Goal: Information Seeking & Learning: Obtain resource

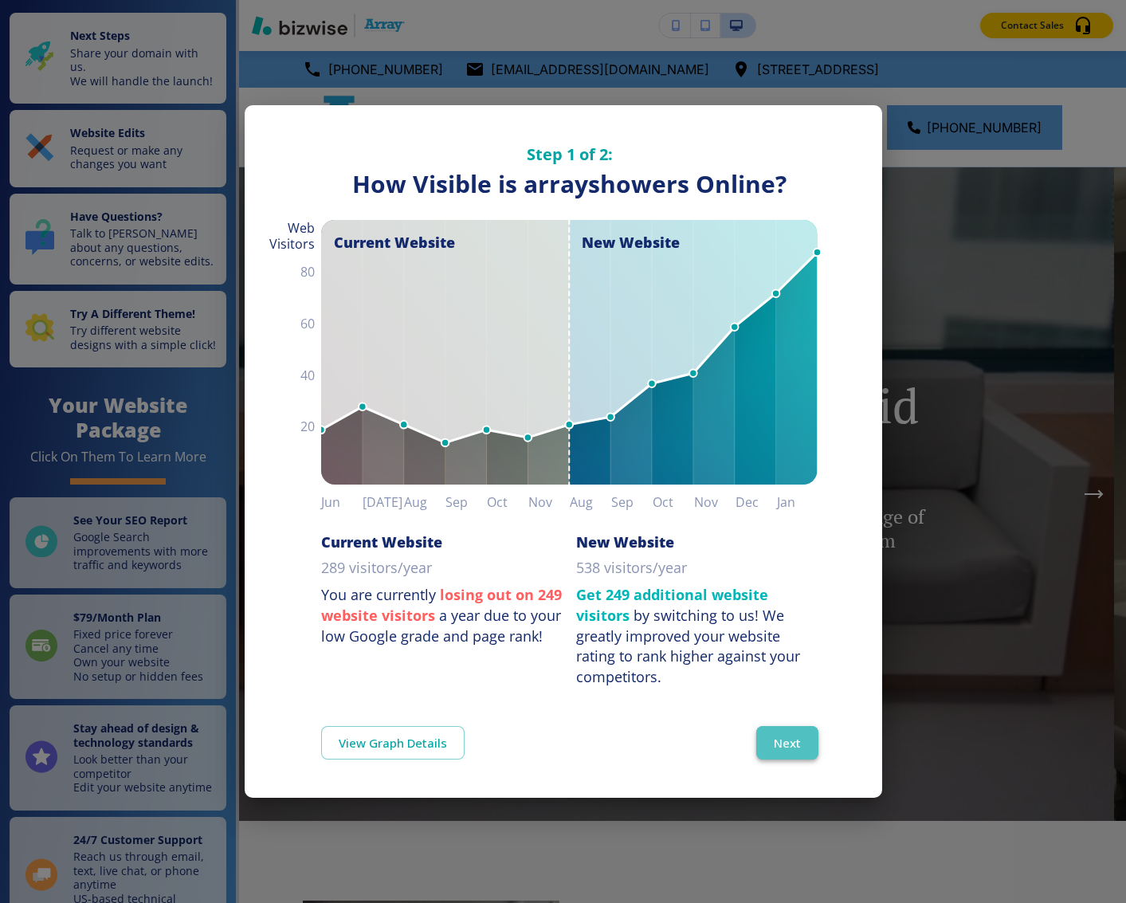
click at [786, 742] on button "Next" at bounding box center [788, 742] width 62 height 33
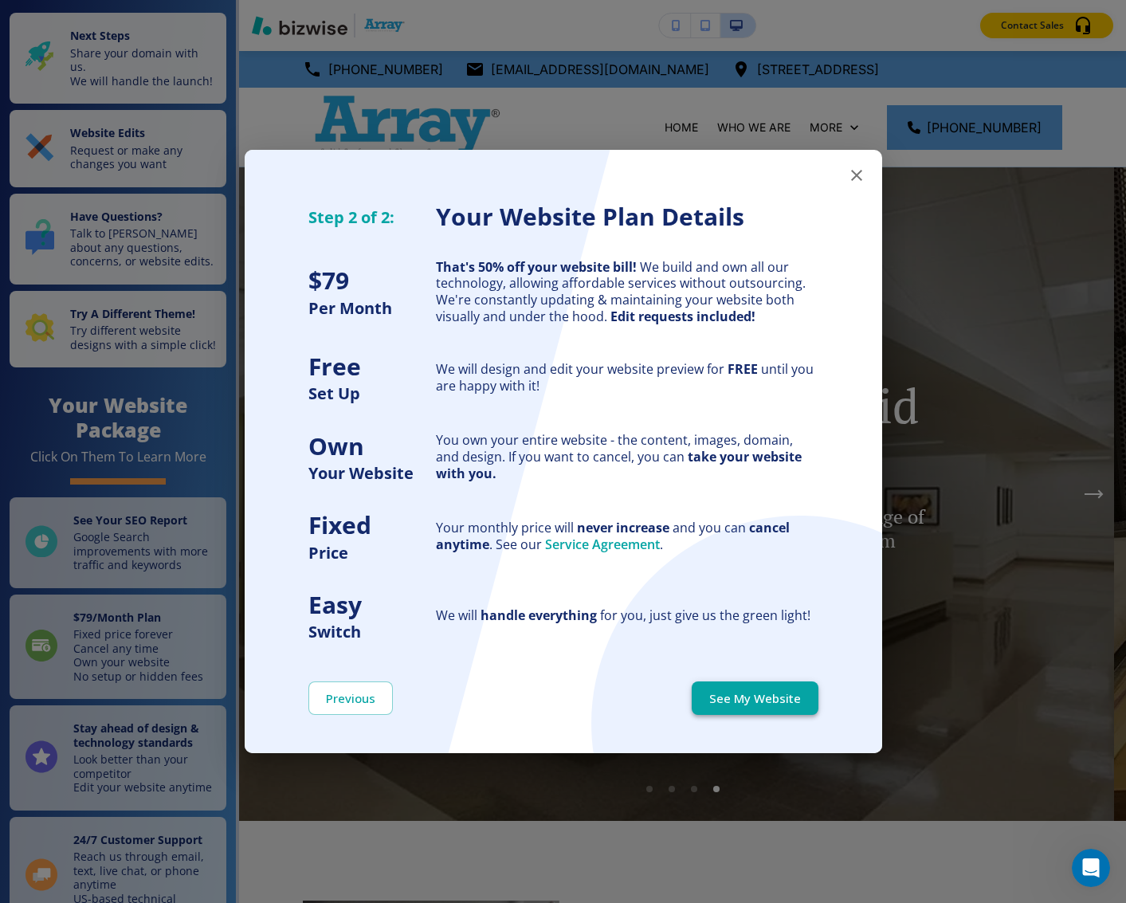
click at [745, 701] on button "See My Website" at bounding box center [755, 698] width 127 height 33
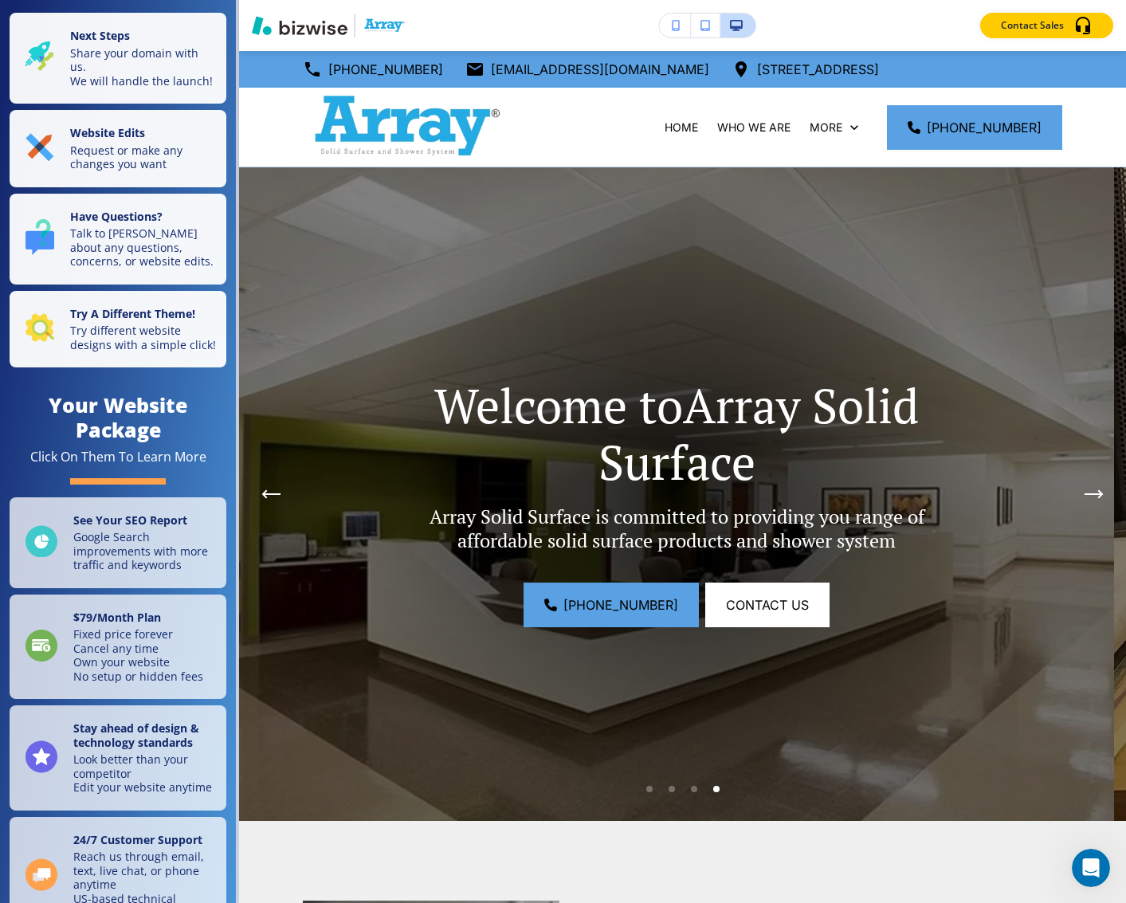
click at [1085, 489] on icon "Next Hero Image" at bounding box center [1094, 494] width 19 height 10
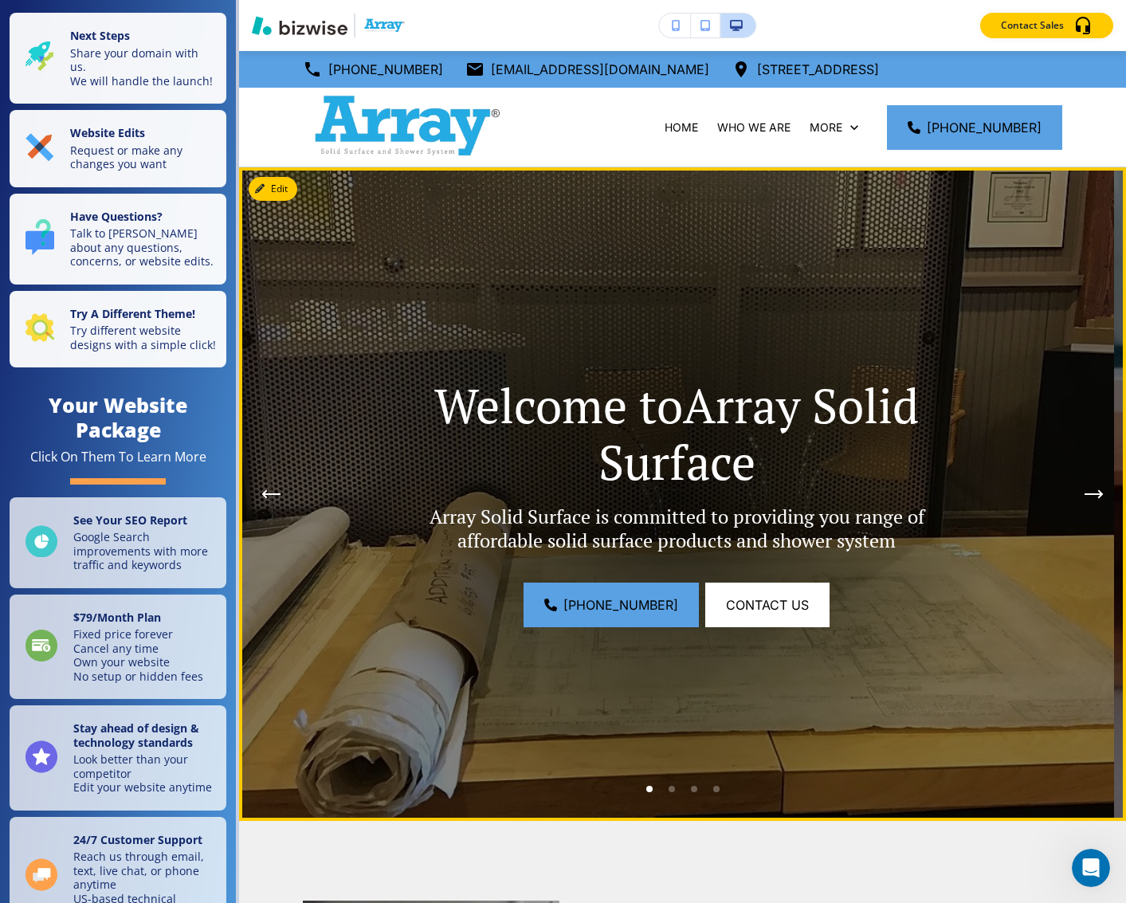
click at [1086, 494] on icon "Next Hero Image" at bounding box center [1094, 494] width 16 height 0
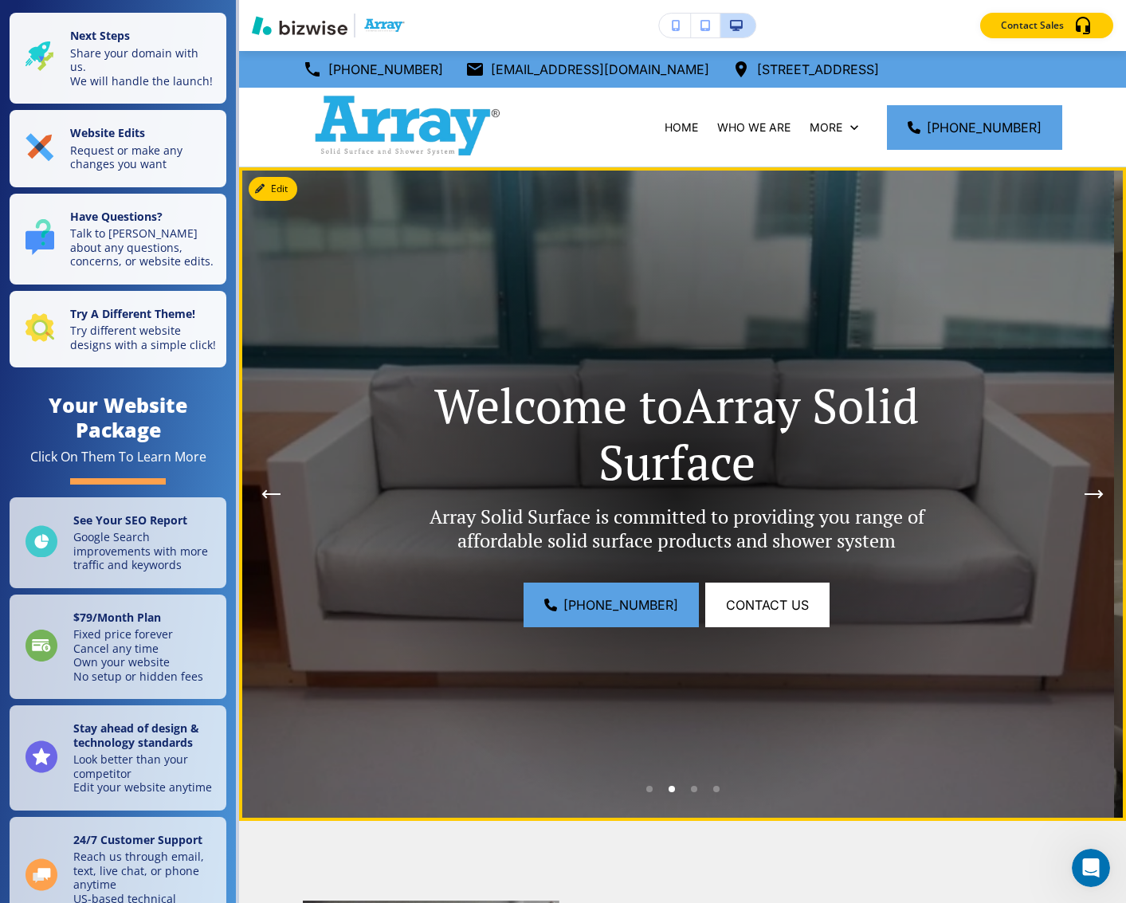
click at [1086, 494] on icon "Next Hero Image" at bounding box center [1094, 494] width 16 height 0
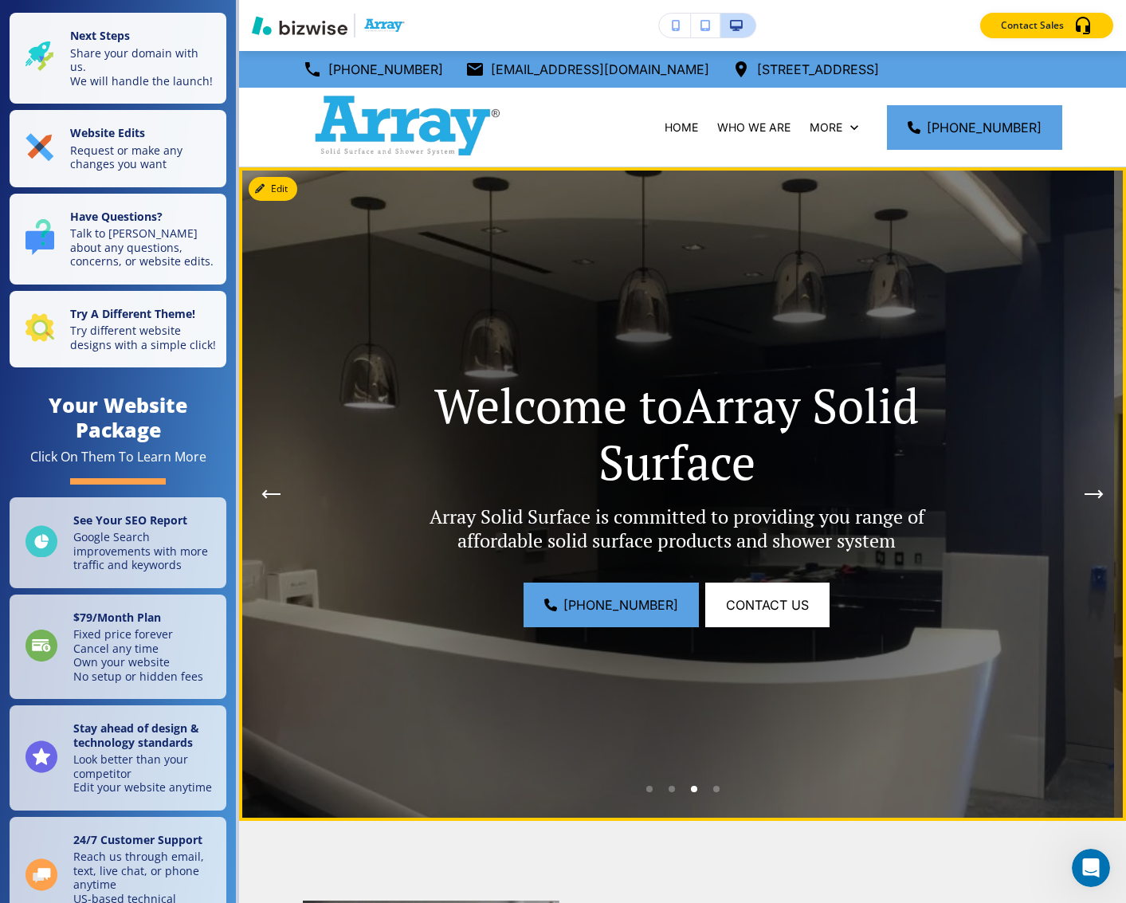
click at [1086, 494] on icon "Next Hero Image" at bounding box center [1094, 494] width 16 height 0
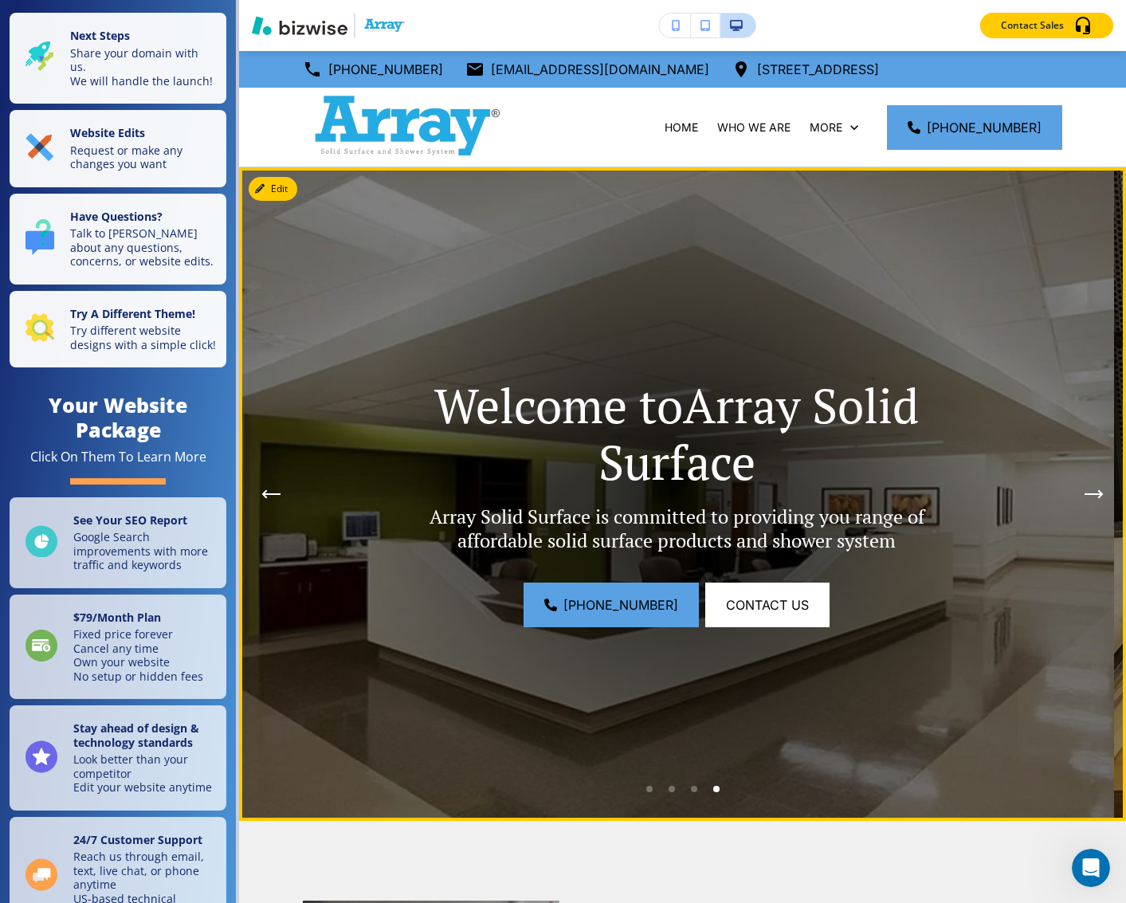
click at [1086, 494] on icon "Next Hero Image" at bounding box center [1094, 494] width 16 height 0
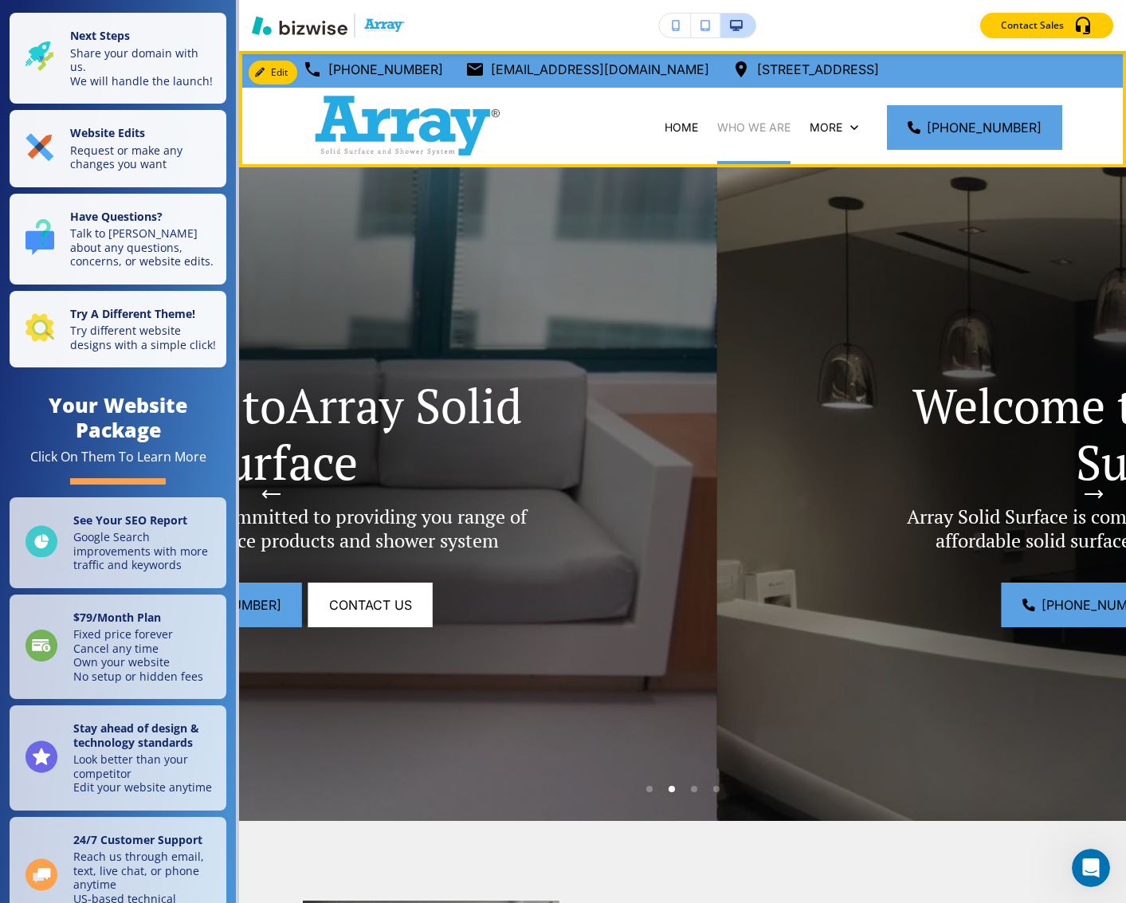
click at [717, 132] on p "WHO WE ARE" at bounding box center [753, 128] width 73 height 16
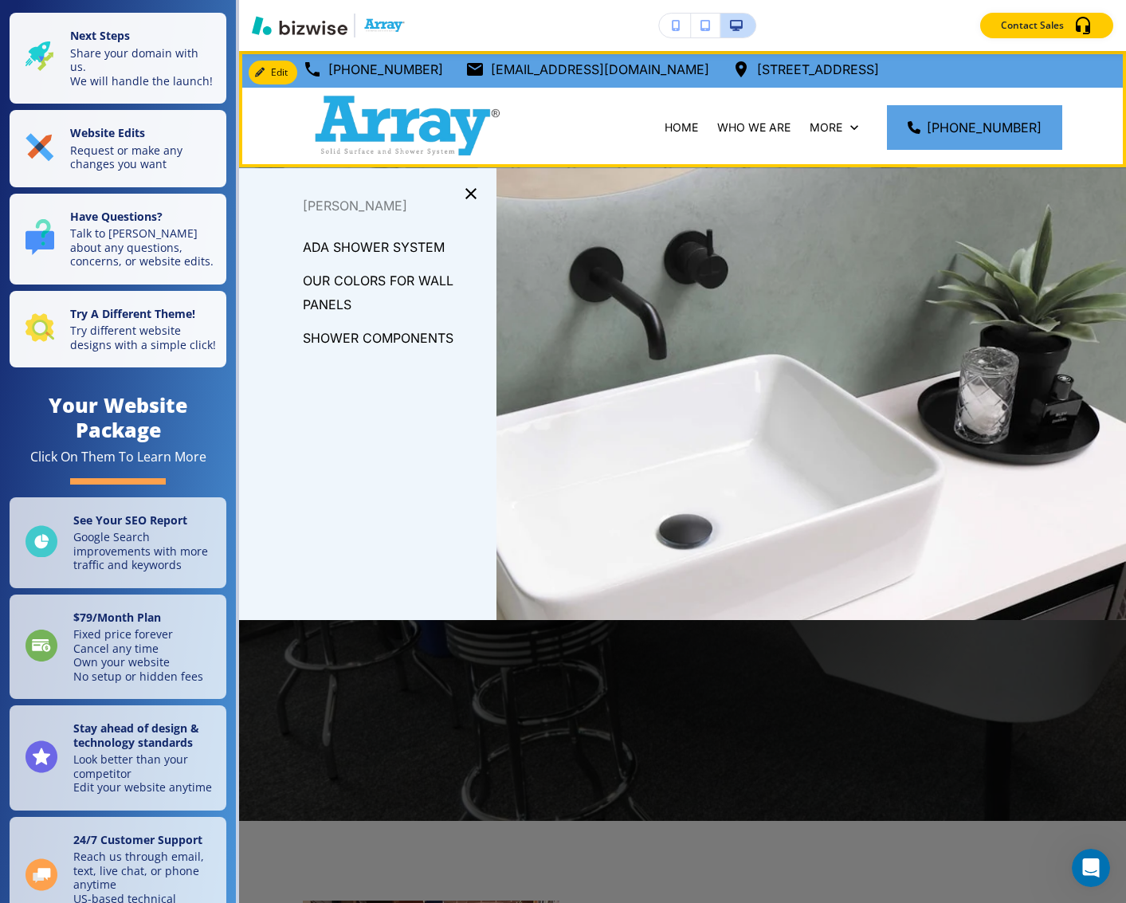
click at [789, 199] on icon at bounding box center [787, 207] width 16 height 16
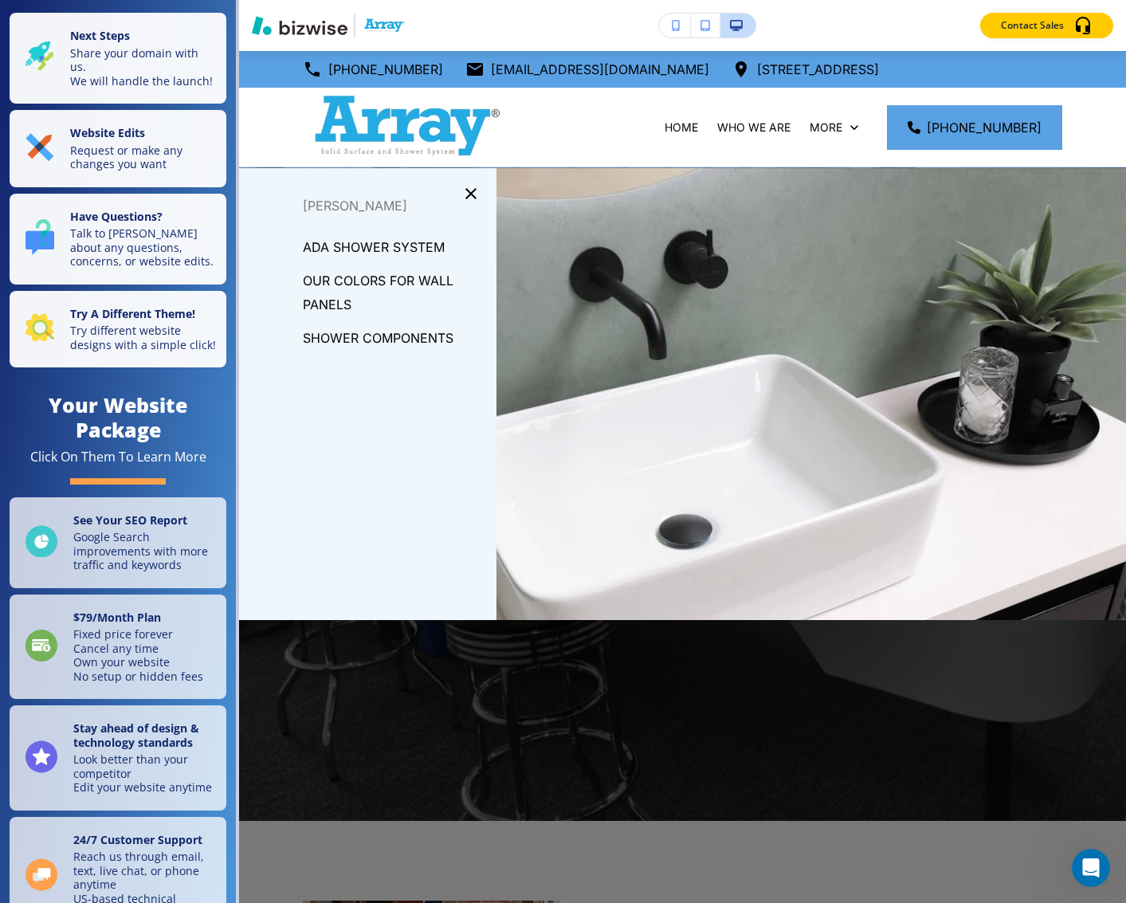
click at [390, 249] on p "ADA SHOWER SYSTEM" at bounding box center [374, 247] width 142 height 24
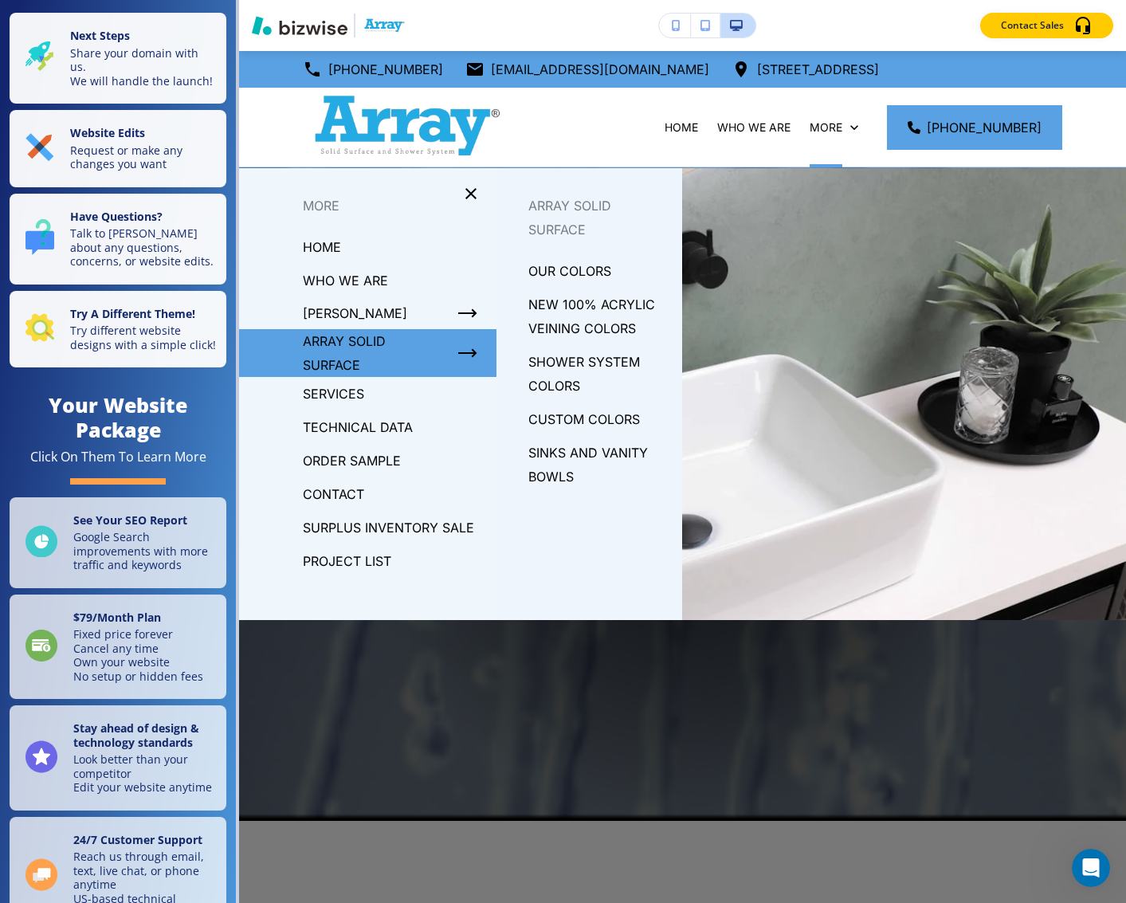
click at [575, 420] on p "CUSTOM COLORS" at bounding box center [585, 419] width 112 height 24
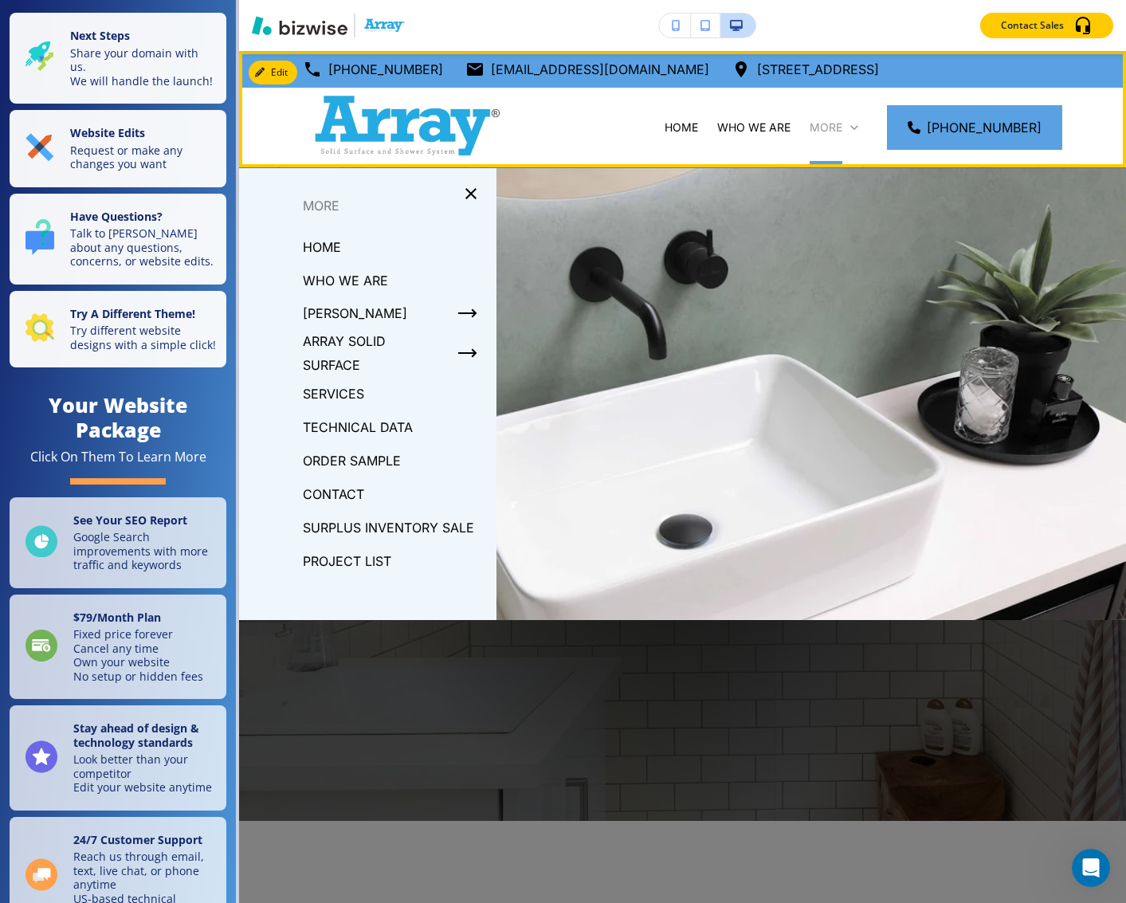
click at [843, 129] on p "More" at bounding box center [826, 128] width 33 height 16
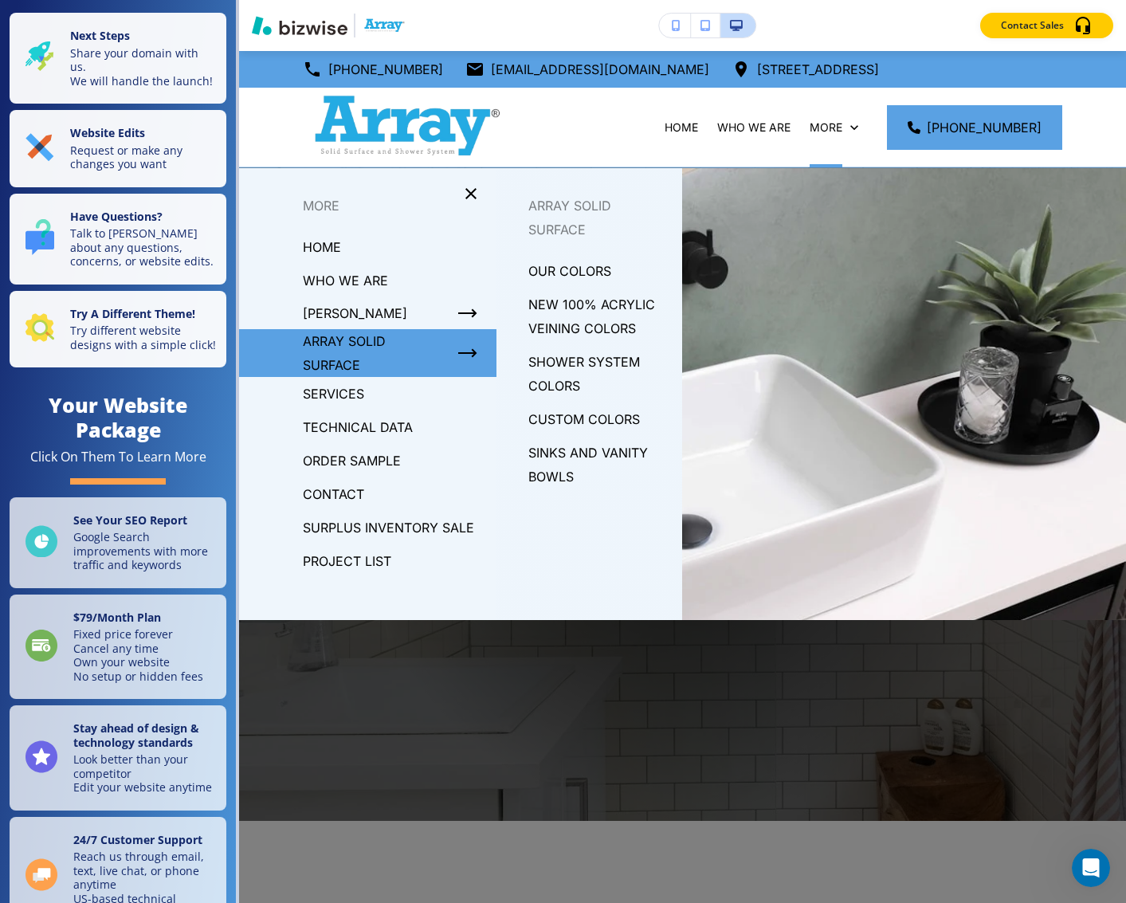
click at [546, 356] on p "SHOWER SYSTEM COLORS" at bounding box center [600, 374] width 142 height 48
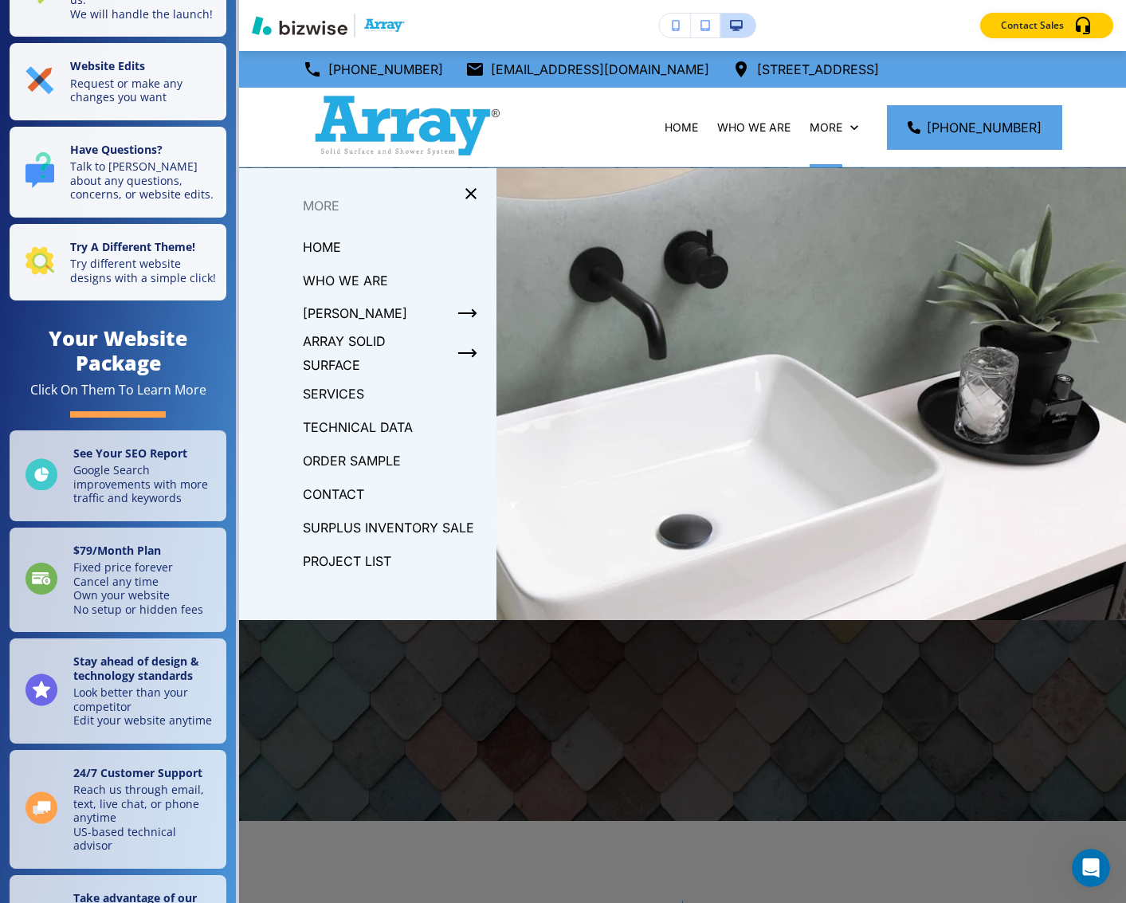
click at [366, 462] on p "ORDER SAMPLE" at bounding box center [352, 461] width 98 height 24
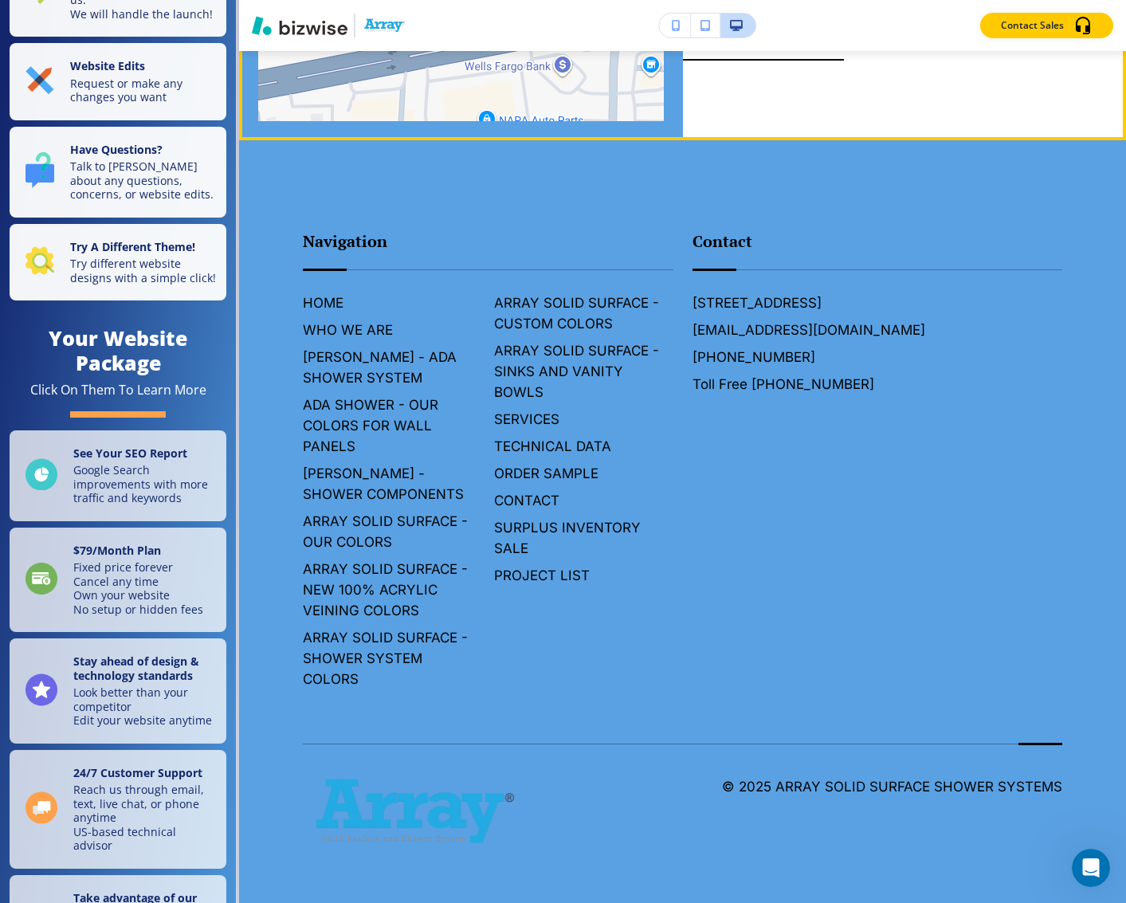
scroll to position [3383, 0]
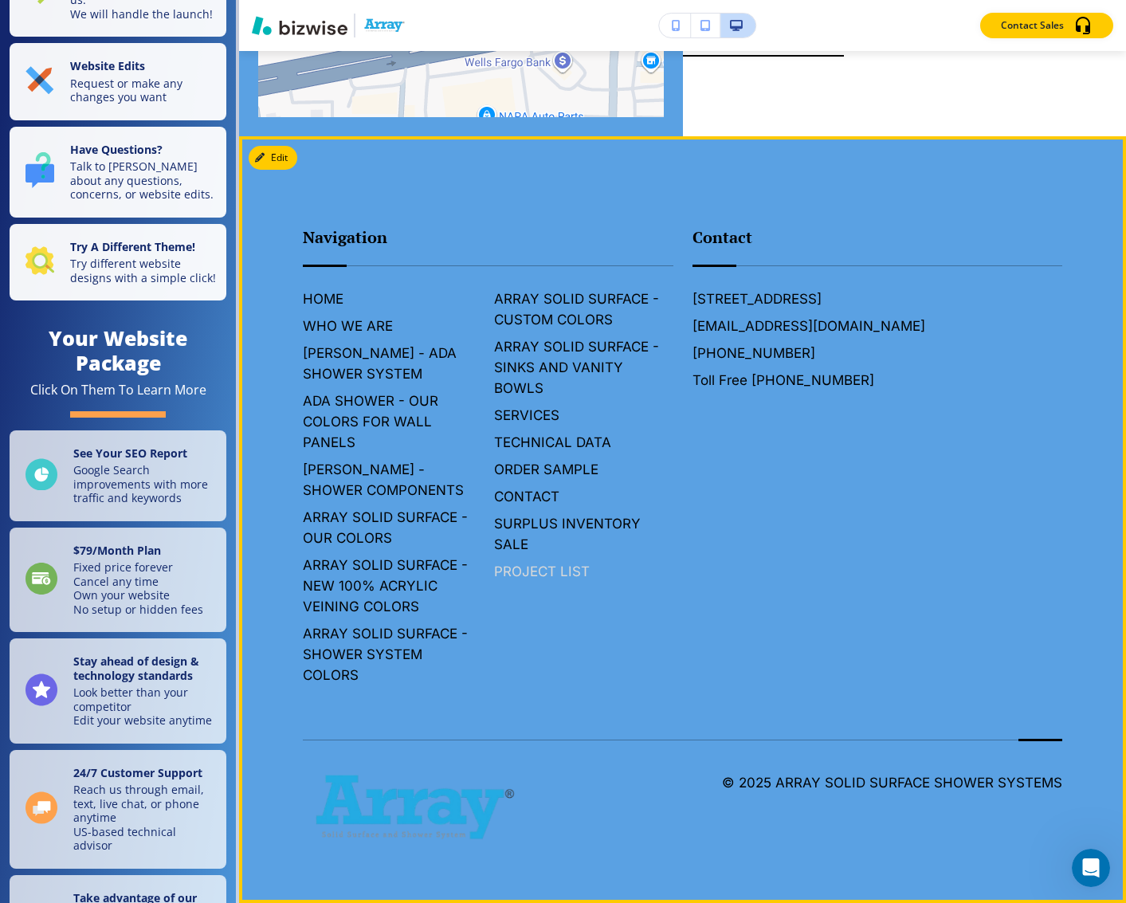
click at [556, 565] on h6 "PROJECT LIST" at bounding box center [583, 571] width 179 height 21
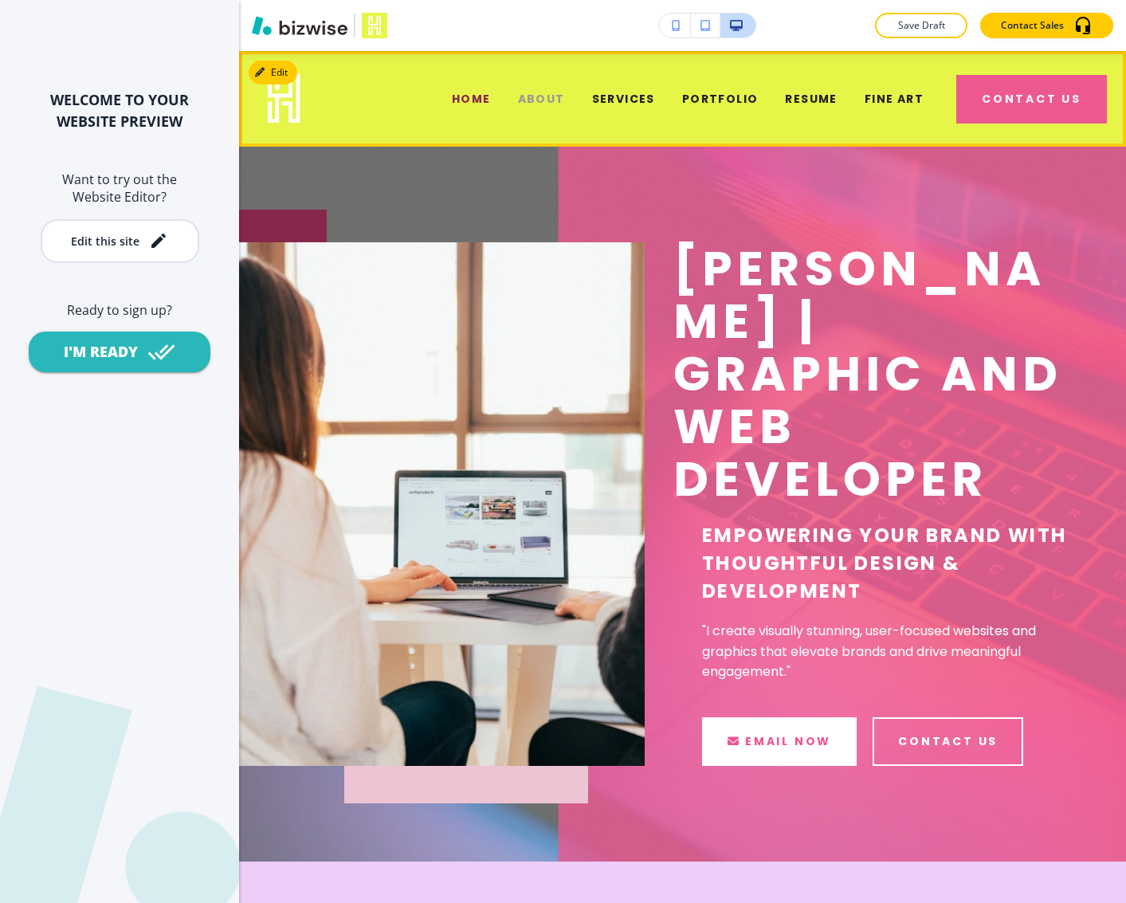
click at [518, 105] on span "ABOUT" at bounding box center [541, 99] width 47 height 17
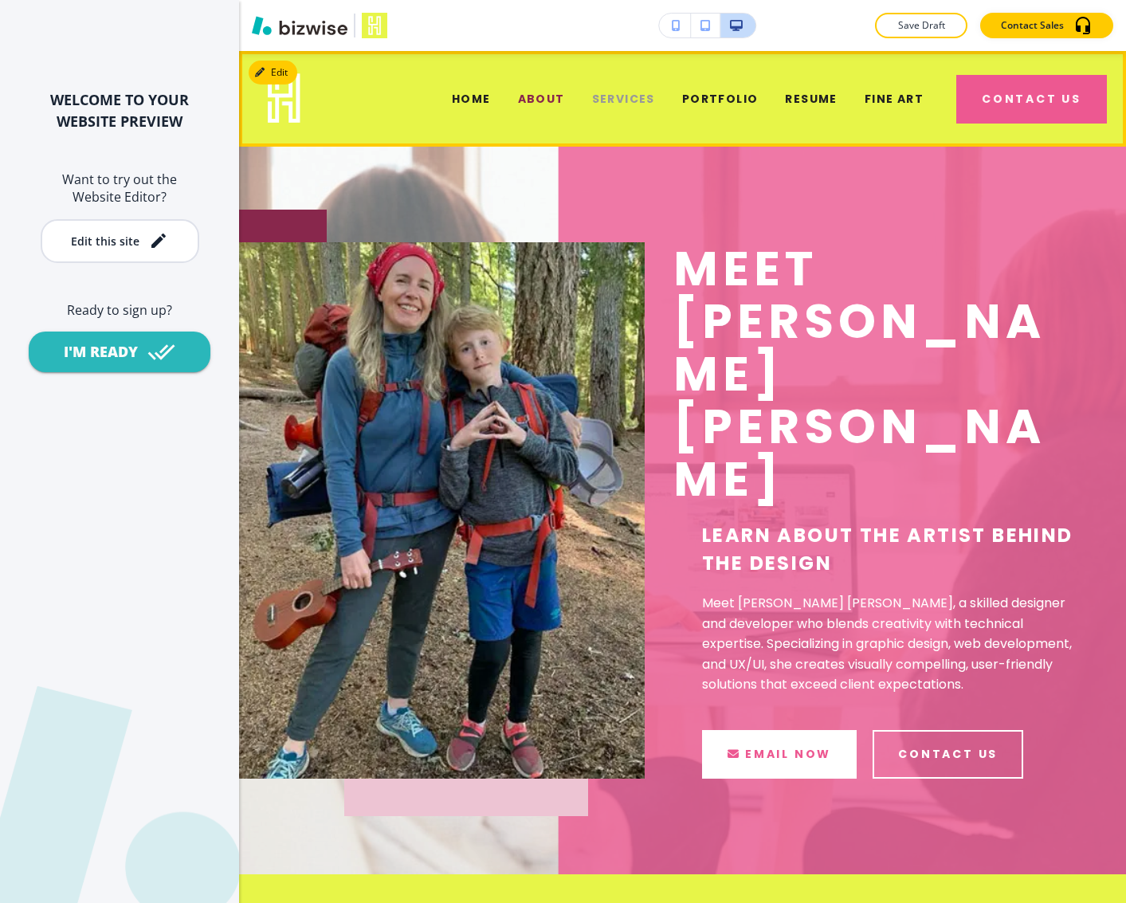
click at [592, 107] on span "SERVICES" at bounding box center [623, 99] width 63 height 17
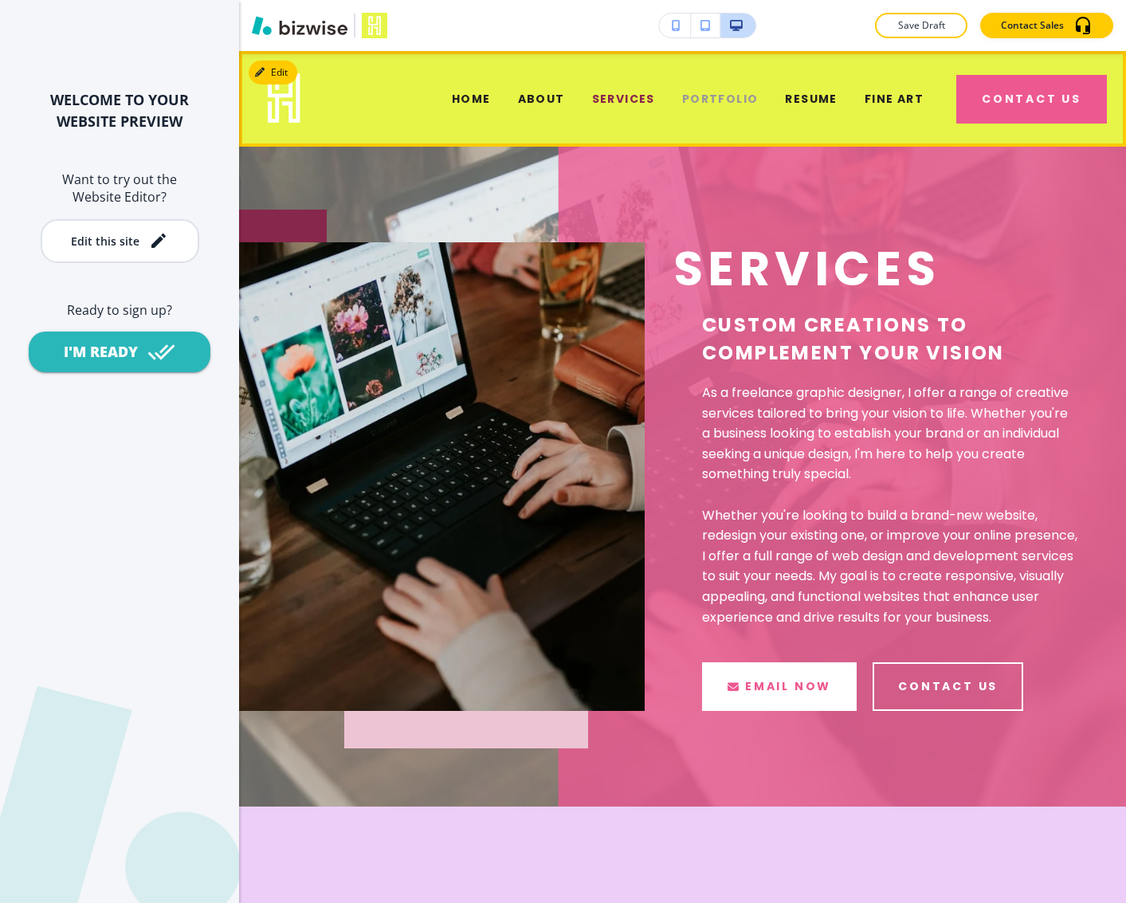
click at [682, 96] on span "PORTFOLIO" at bounding box center [720, 99] width 77 height 17
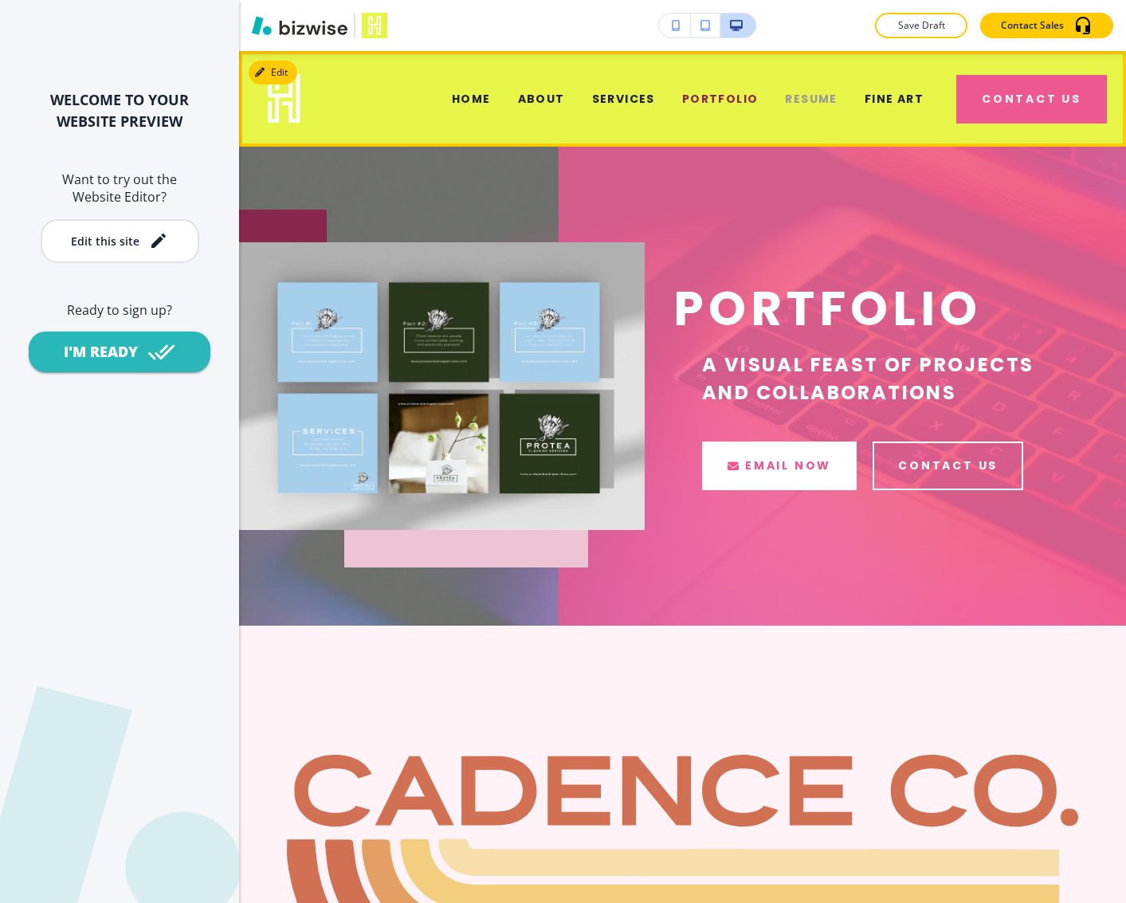
click at [785, 104] on span "RESUME" at bounding box center [811, 99] width 52 height 17
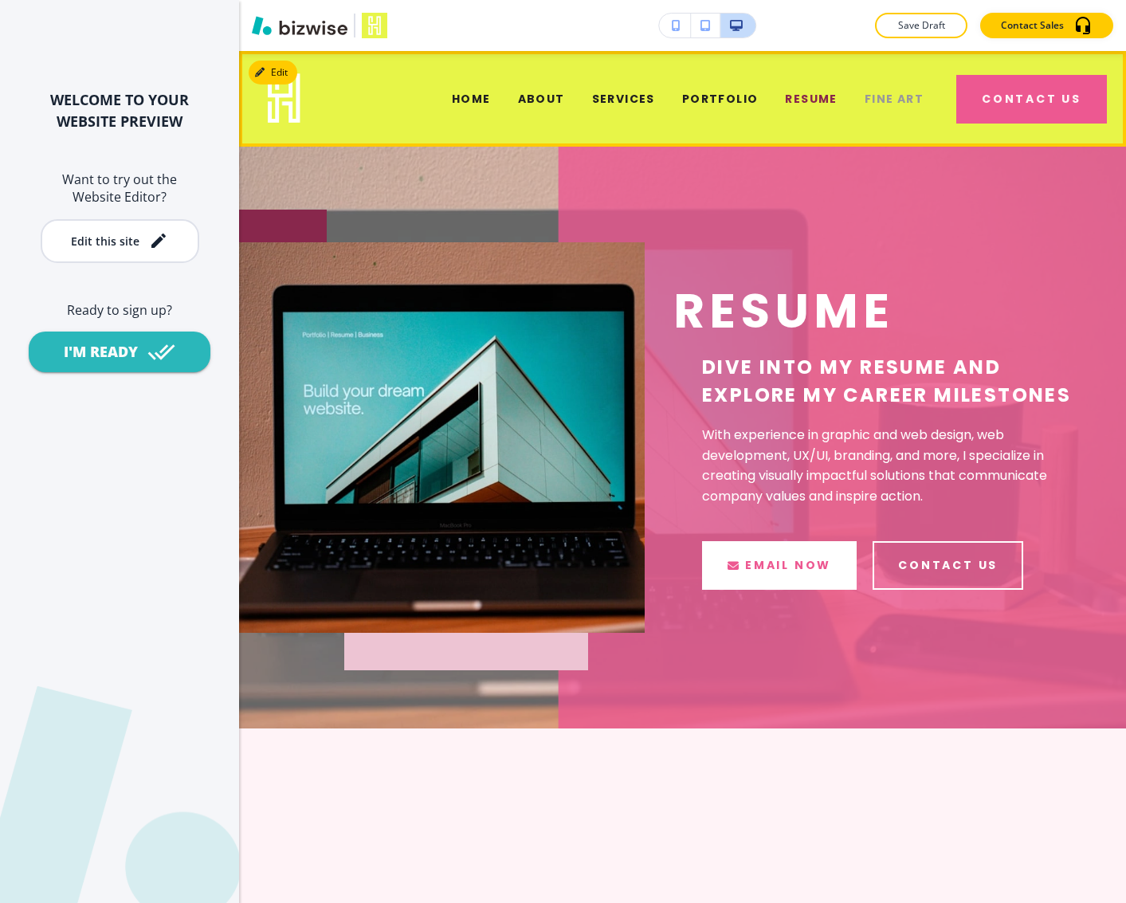
click at [865, 100] on span "FINE ART" at bounding box center [894, 99] width 59 height 17
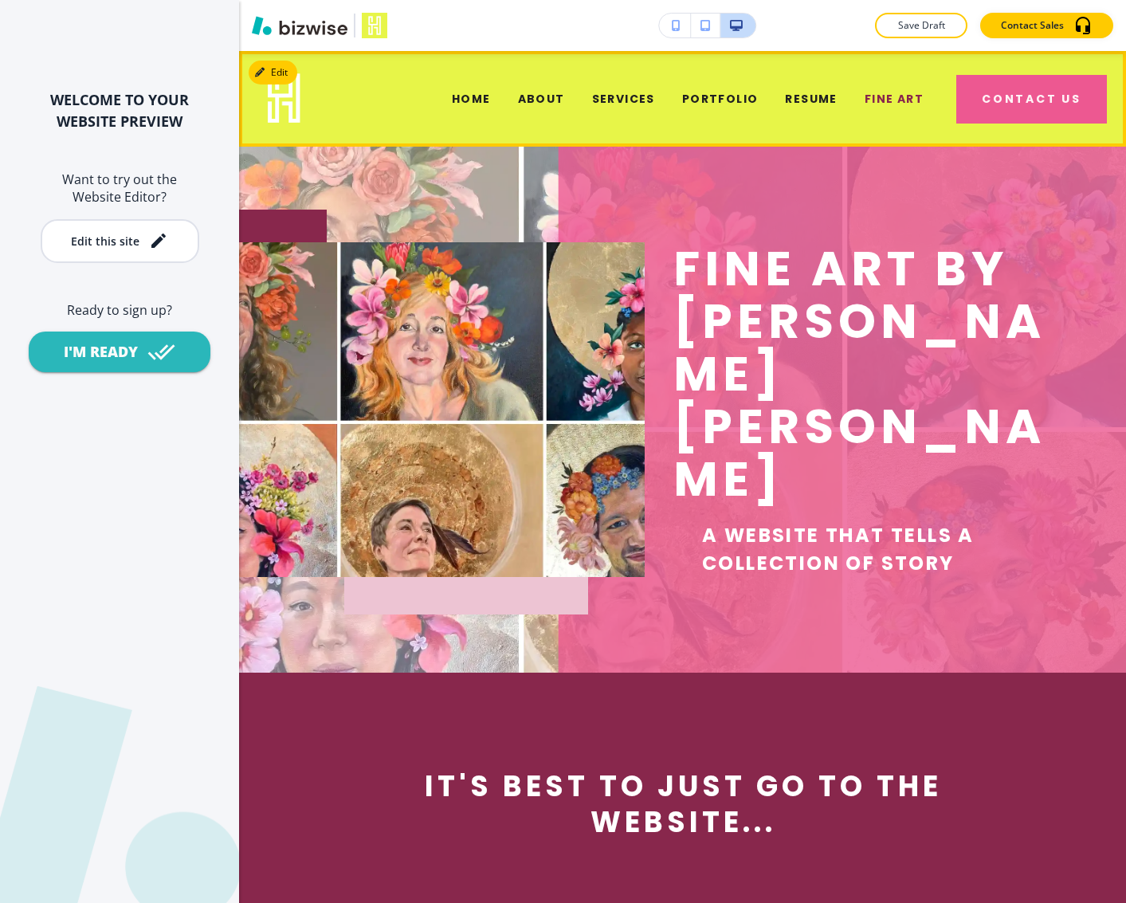
click at [888, 155] on span "CONTACT" at bounding box center [890, 163] width 68 height 17
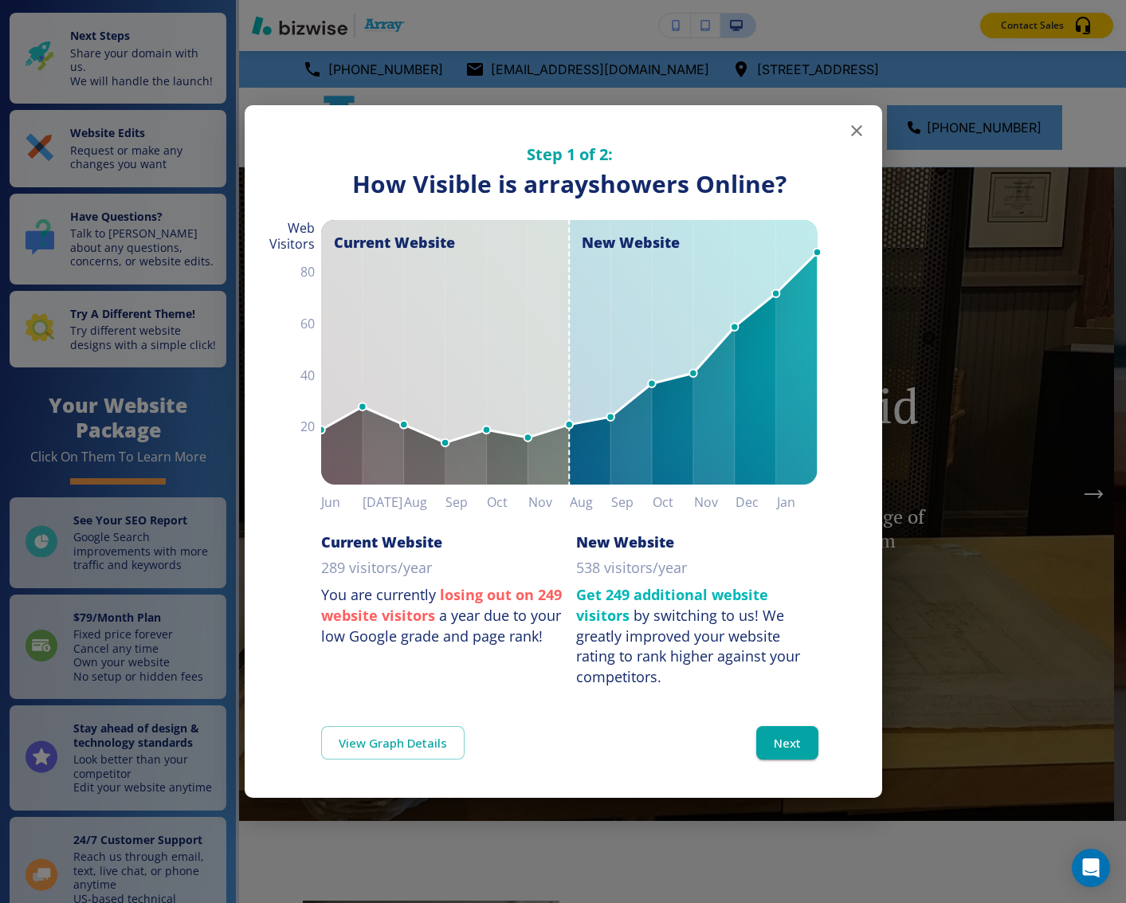
click at [854, 121] on icon "button" at bounding box center [856, 130] width 19 height 19
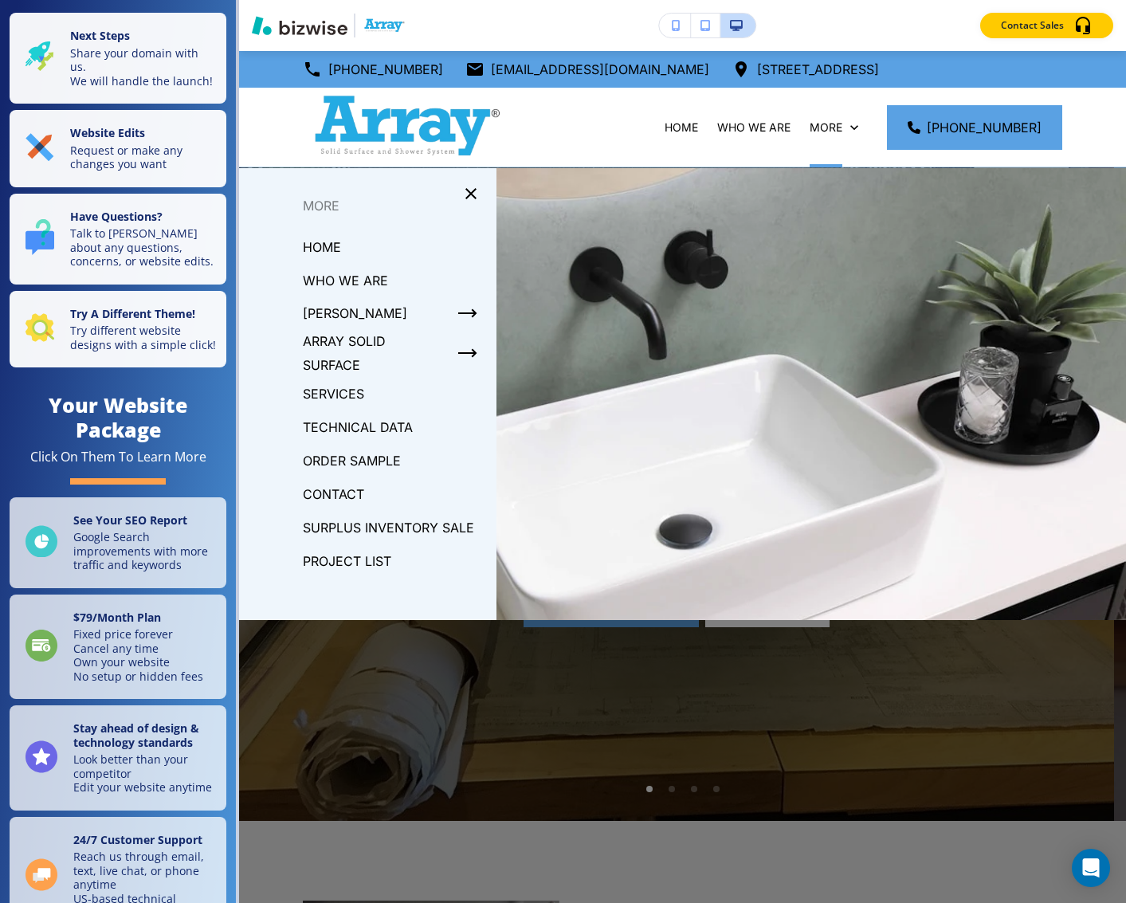
click at [666, 29] on button "button" at bounding box center [675, 26] width 32 height 24
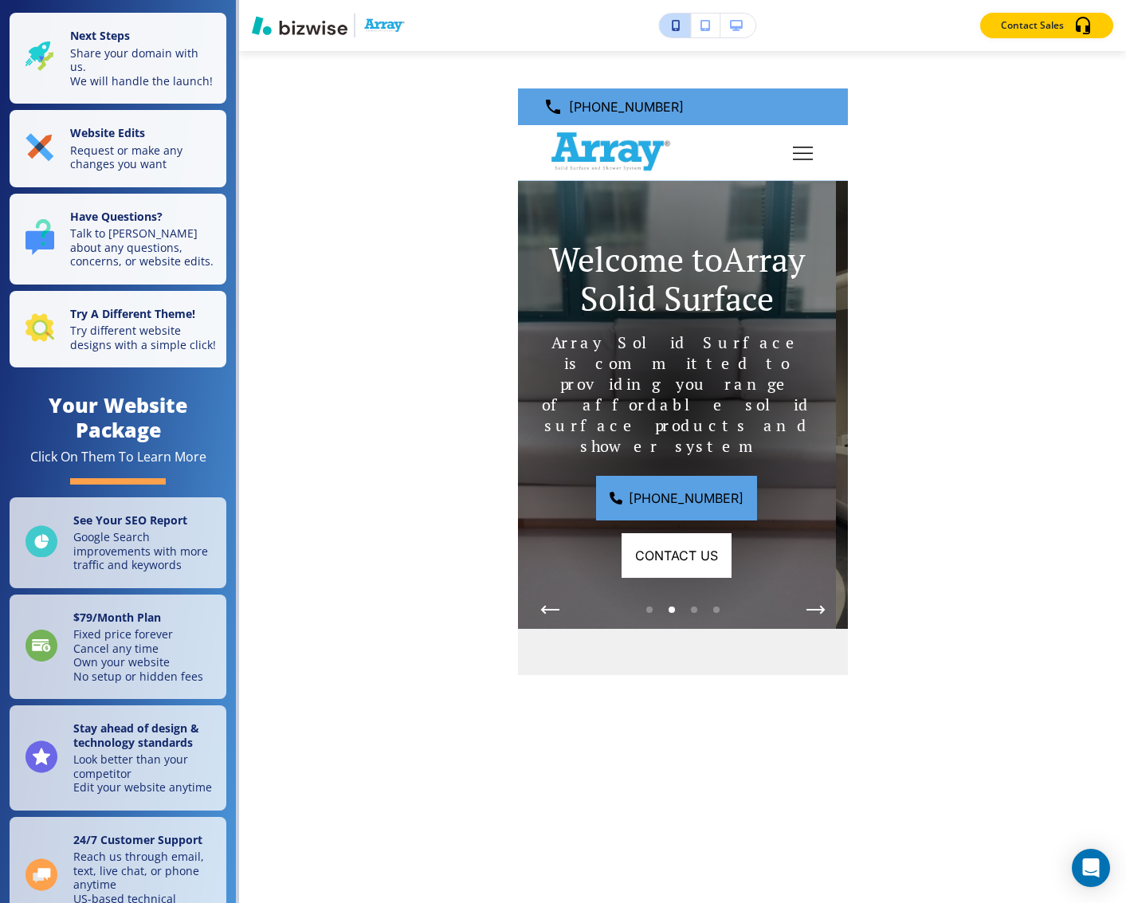
click at [713, 26] on button "button" at bounding box center [705, 26] width 29 height 24
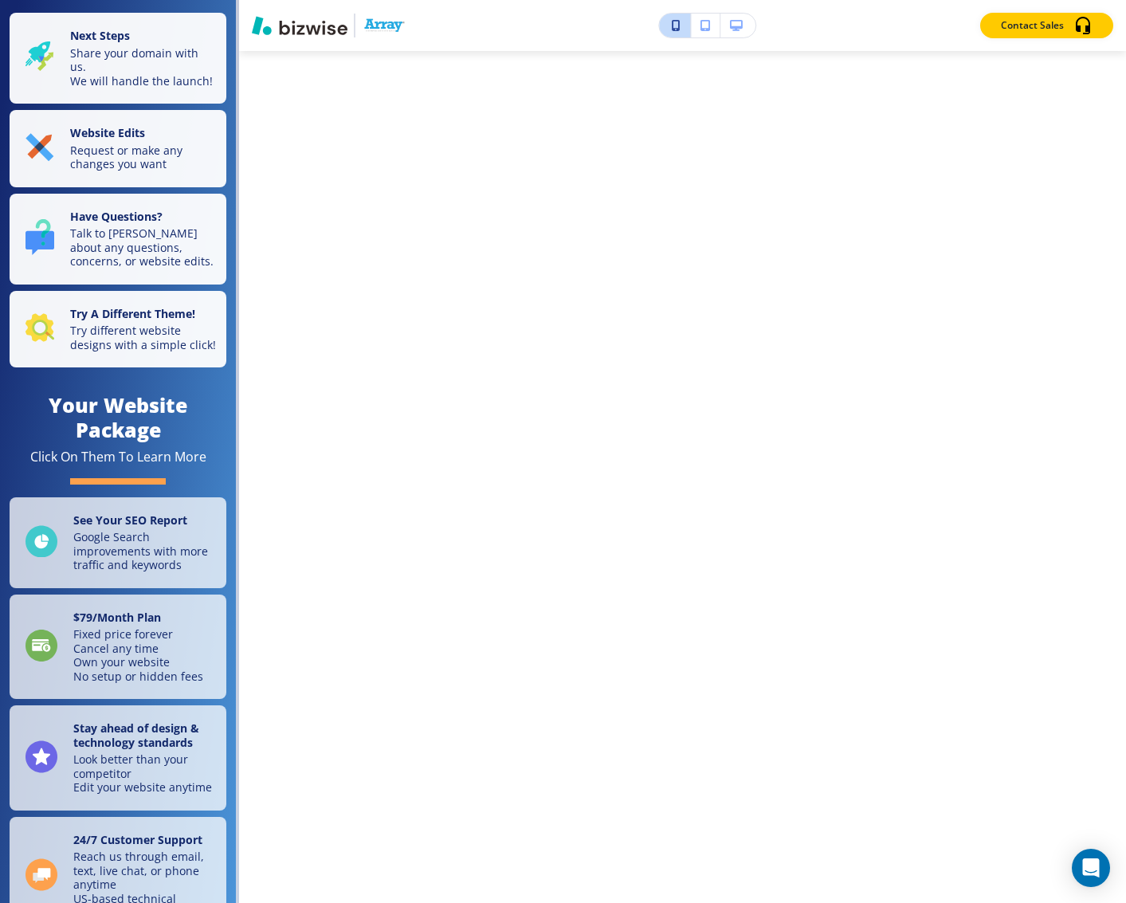
click at [737, 26] on icon "button" at bounding box center [736, 25] width 13 height 11
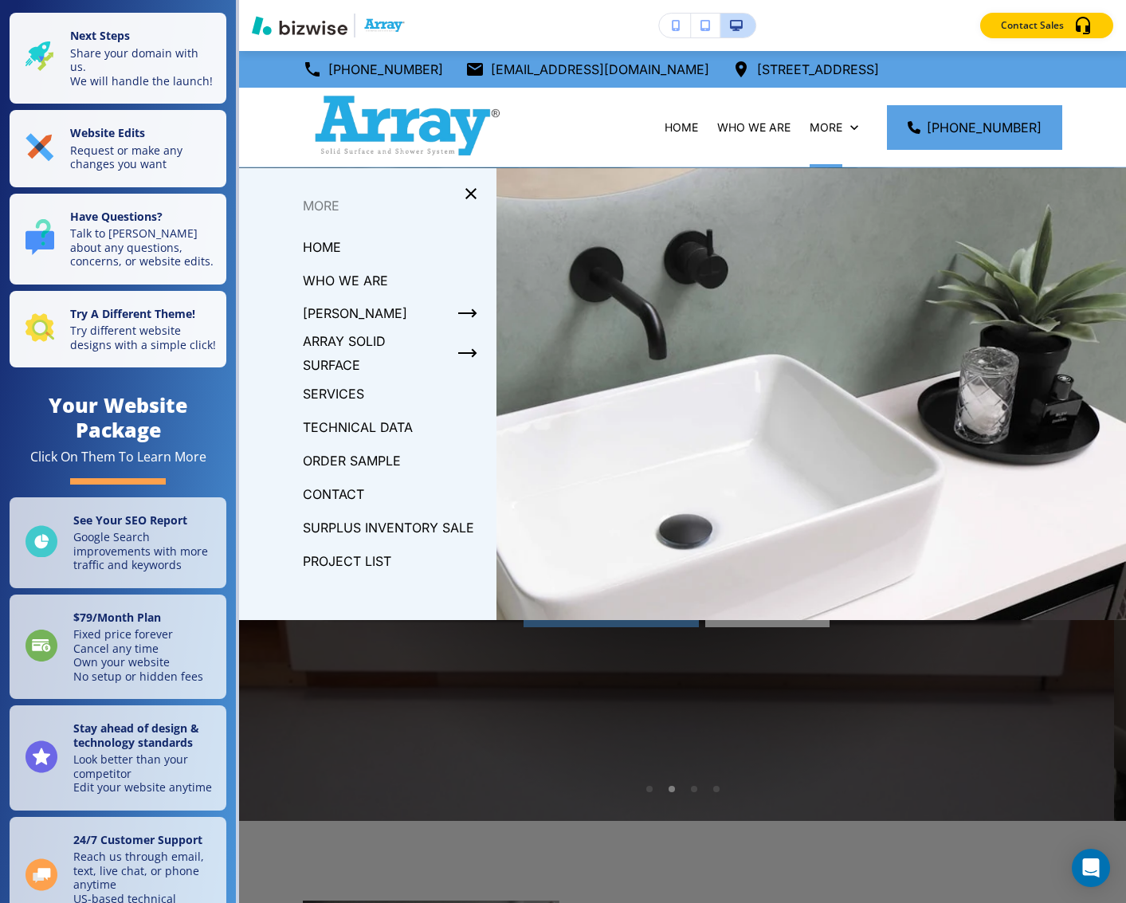
click at [371, 424] on p "TECHNICAL DATA" at bounding box center [358, 427] width 110 height 24
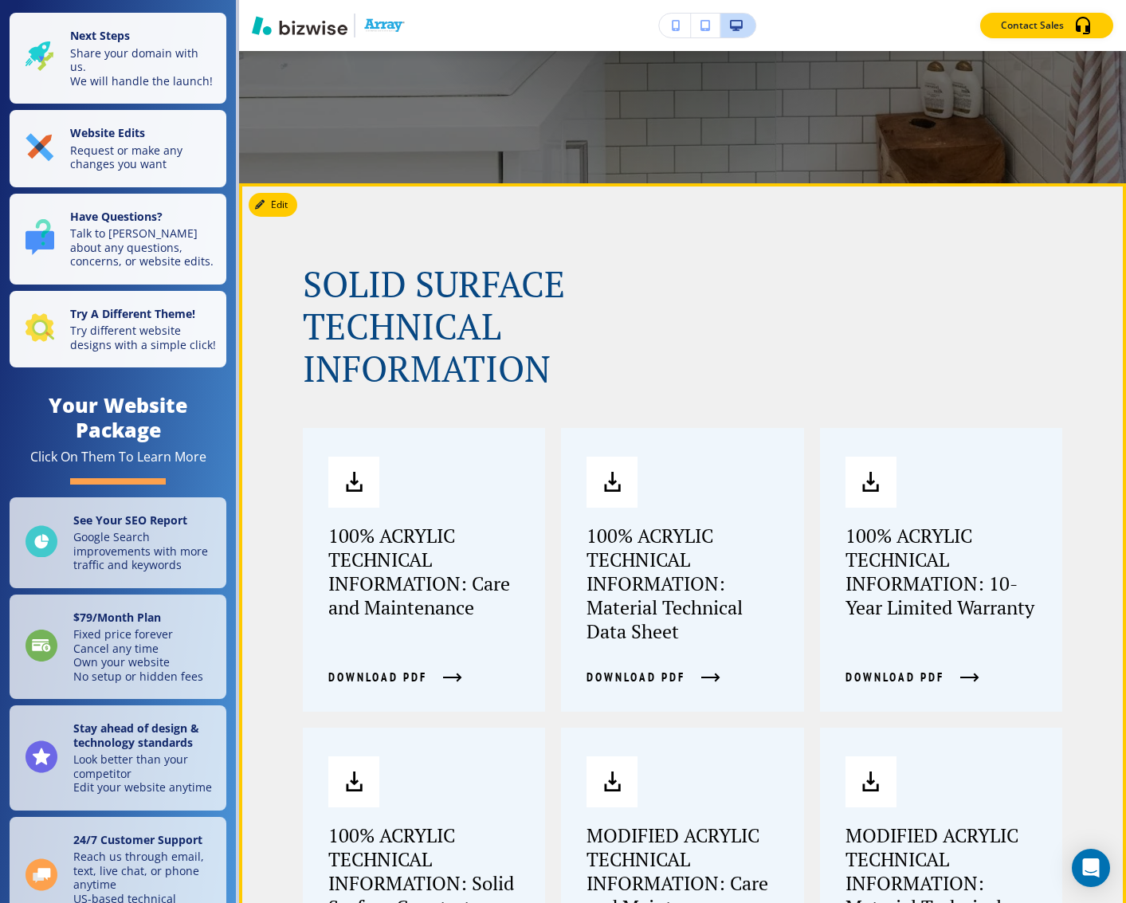
scroll to position [1036, 0]
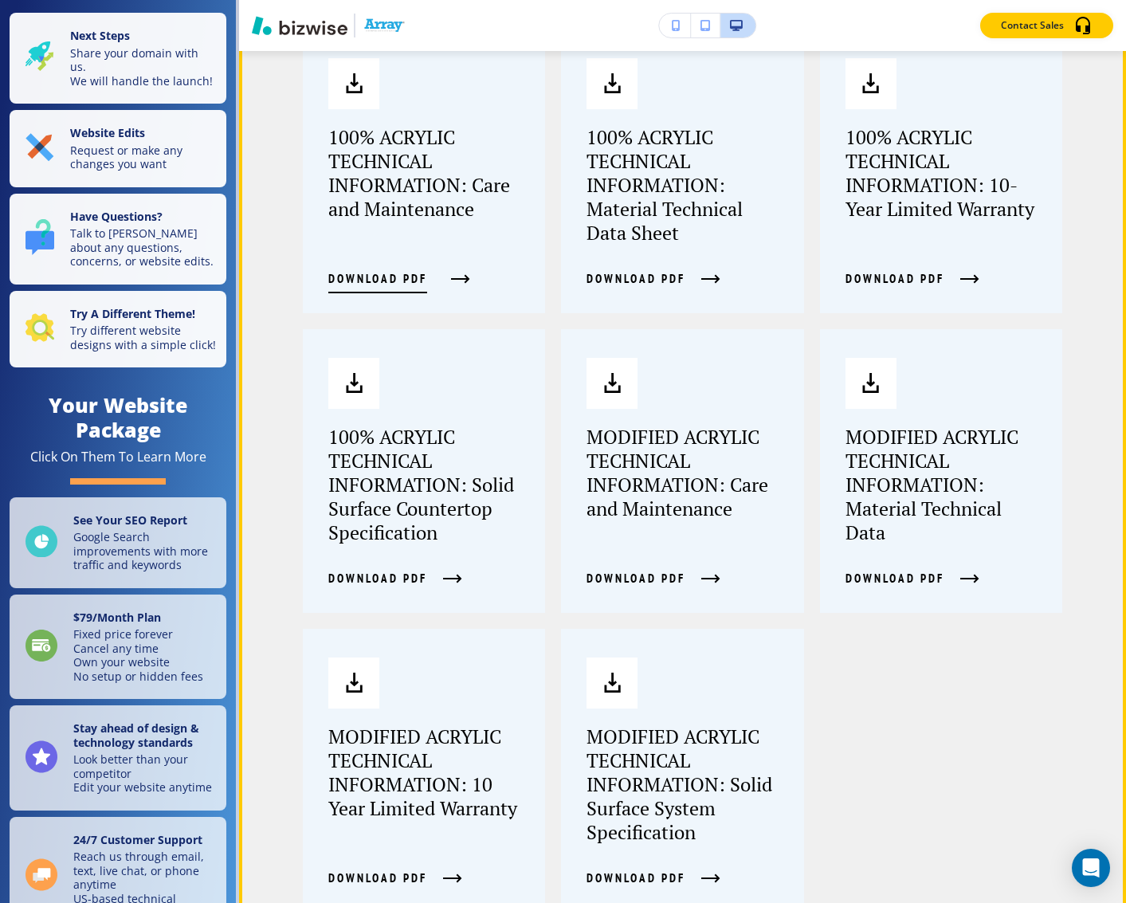
click at [449, 277] on button "DOWNLOAD PDF" at bounding box center [395, 279] width 134 height 43
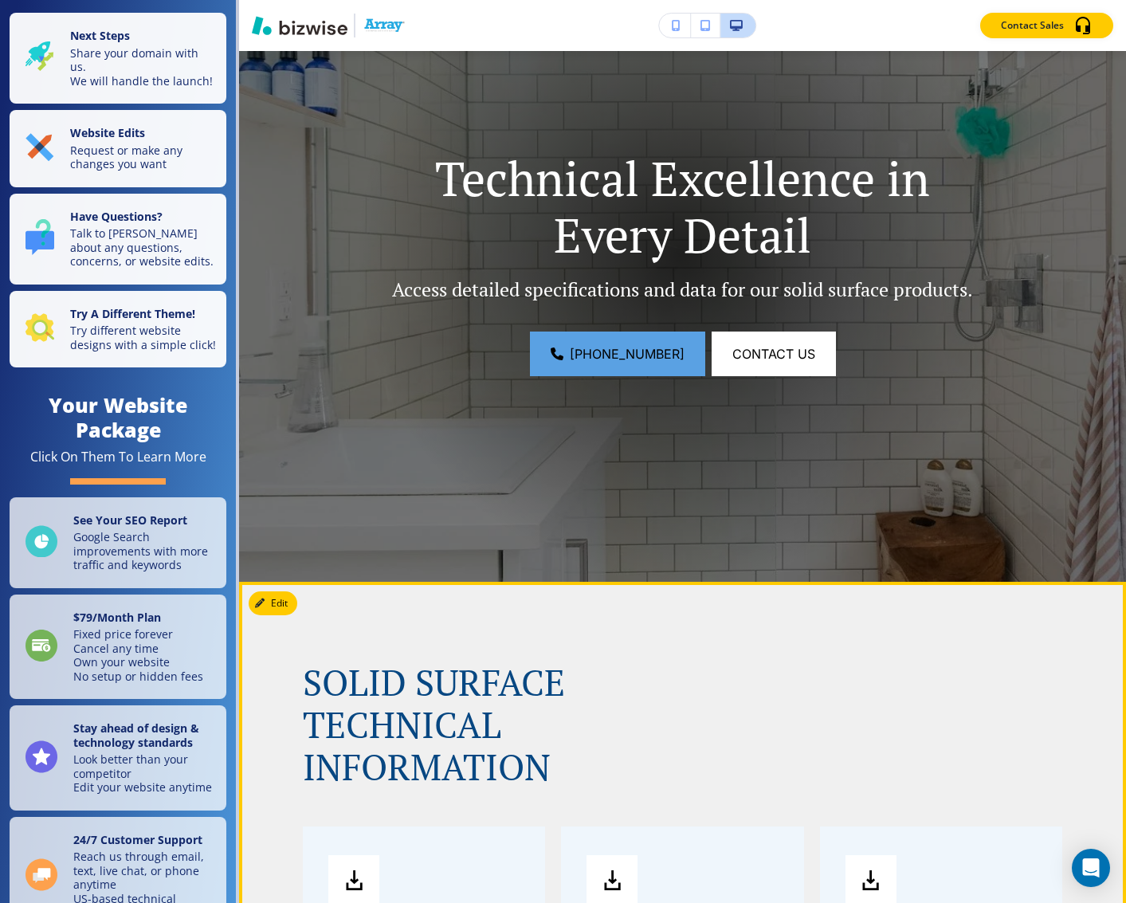
scroll to position [0, 0]
